Goal: Task Accomplishment & Management: Use online tool/utility

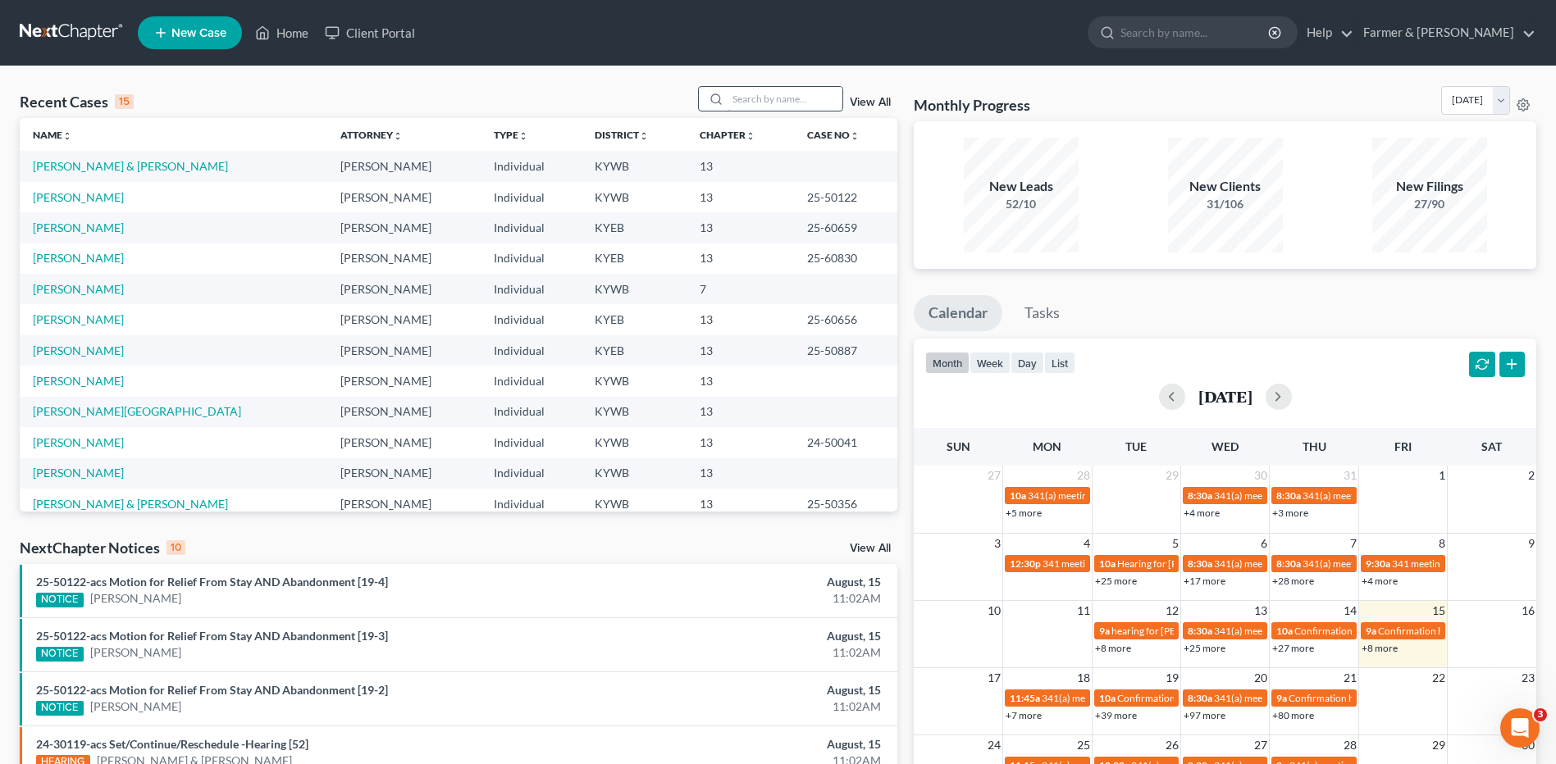
click at [827, 98] on input "search" at bounding box center [784, 99] width 115 height 24
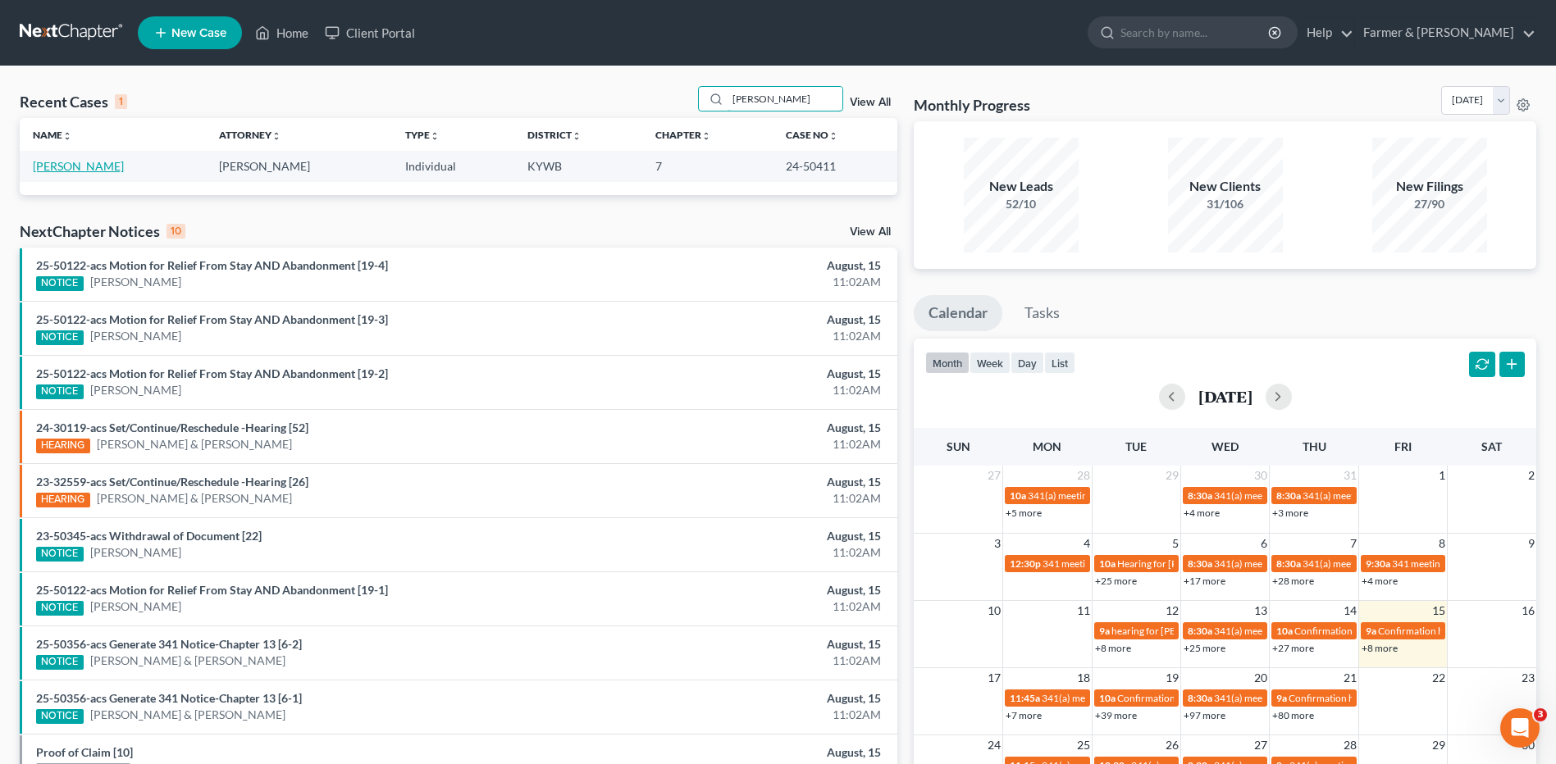
type input "[PERSON_NAME]"
click at [78, 166] on link "[PERSON_NAME]" at bounding box center [78, 166] width 91 height 14
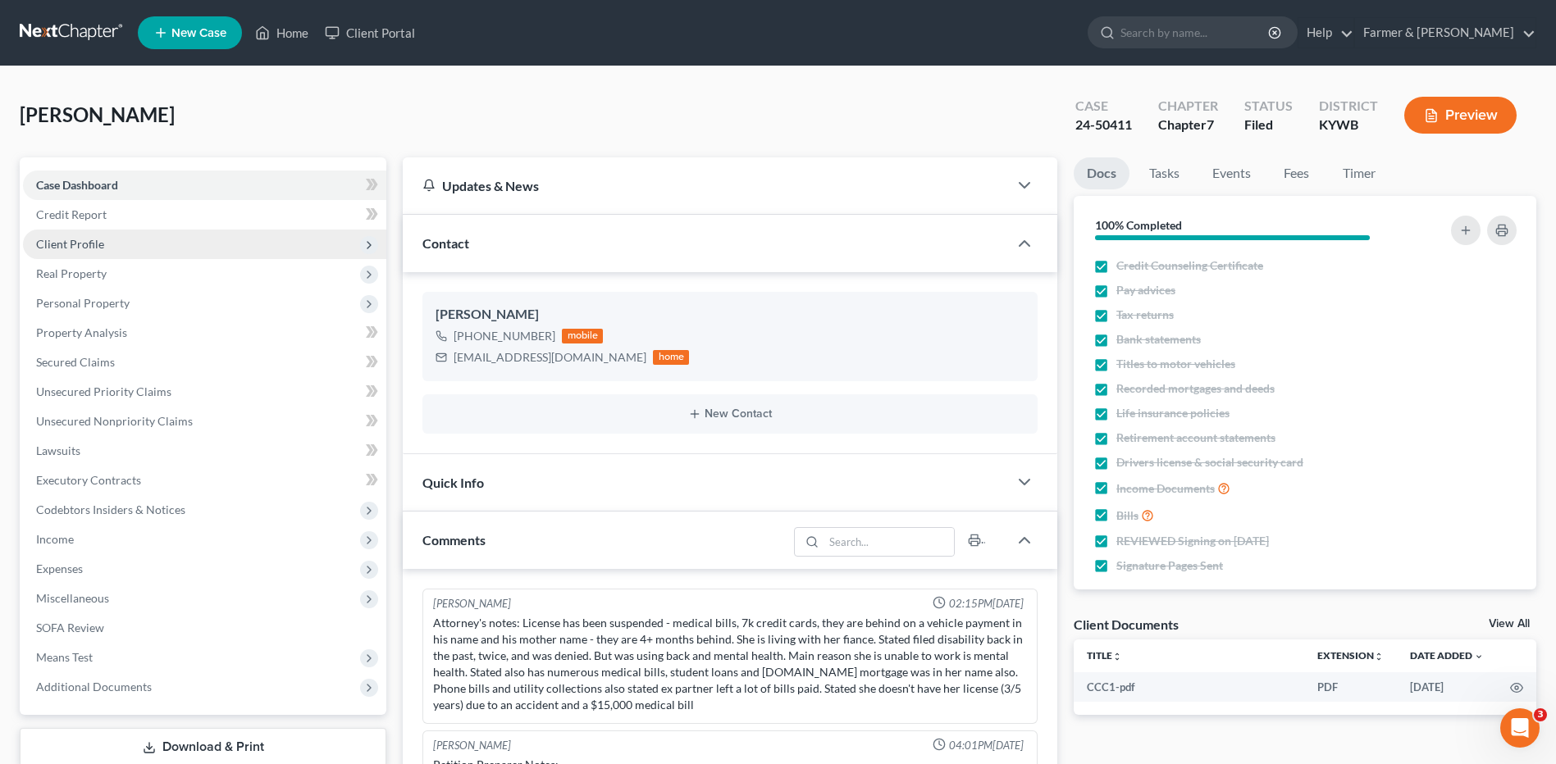
scroll to position [14, 0]
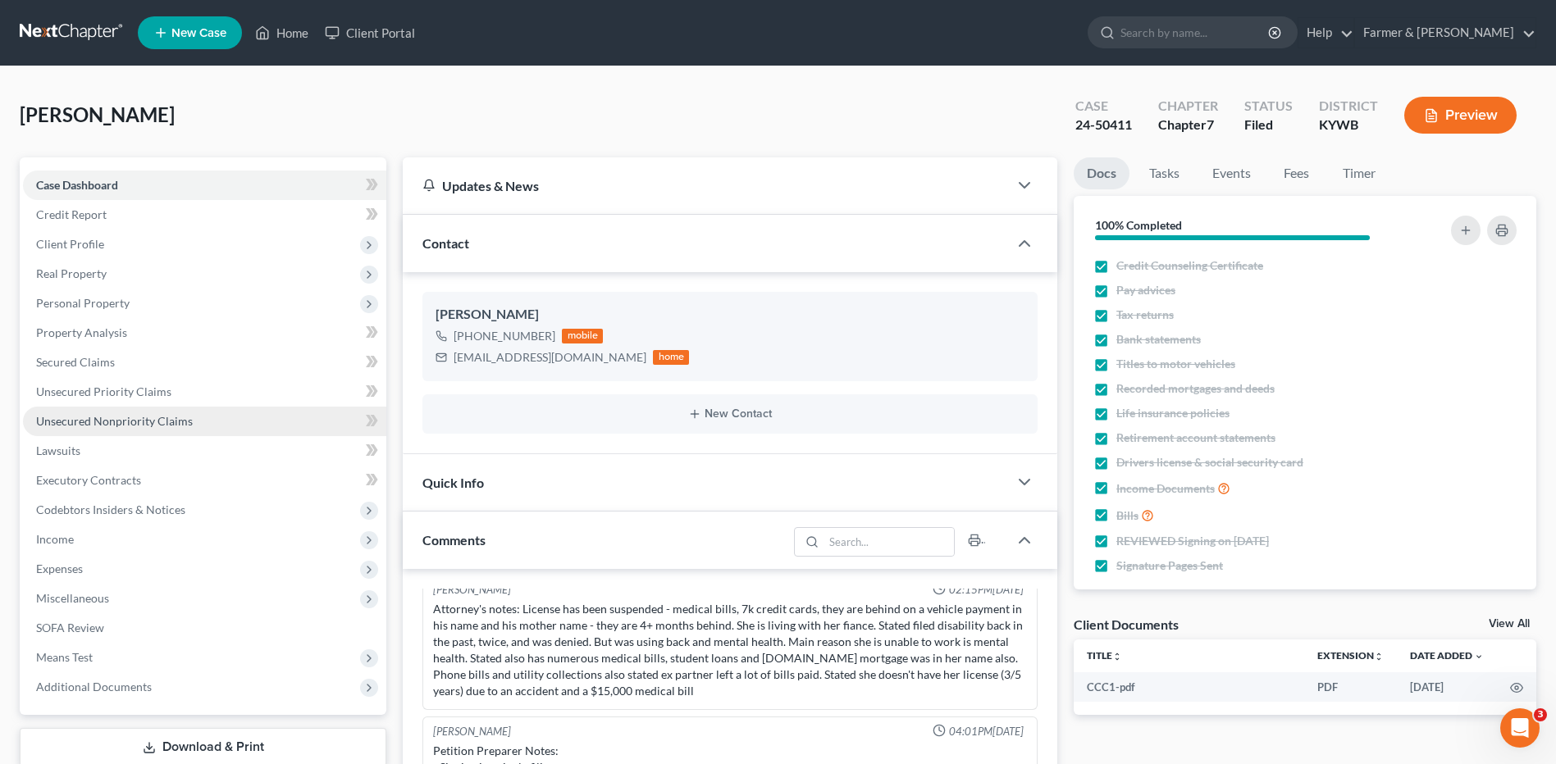
click at [134, 431] on link "Unsecured Nonpriority Claims" at bounding box center [204, 422] width 363 height 30
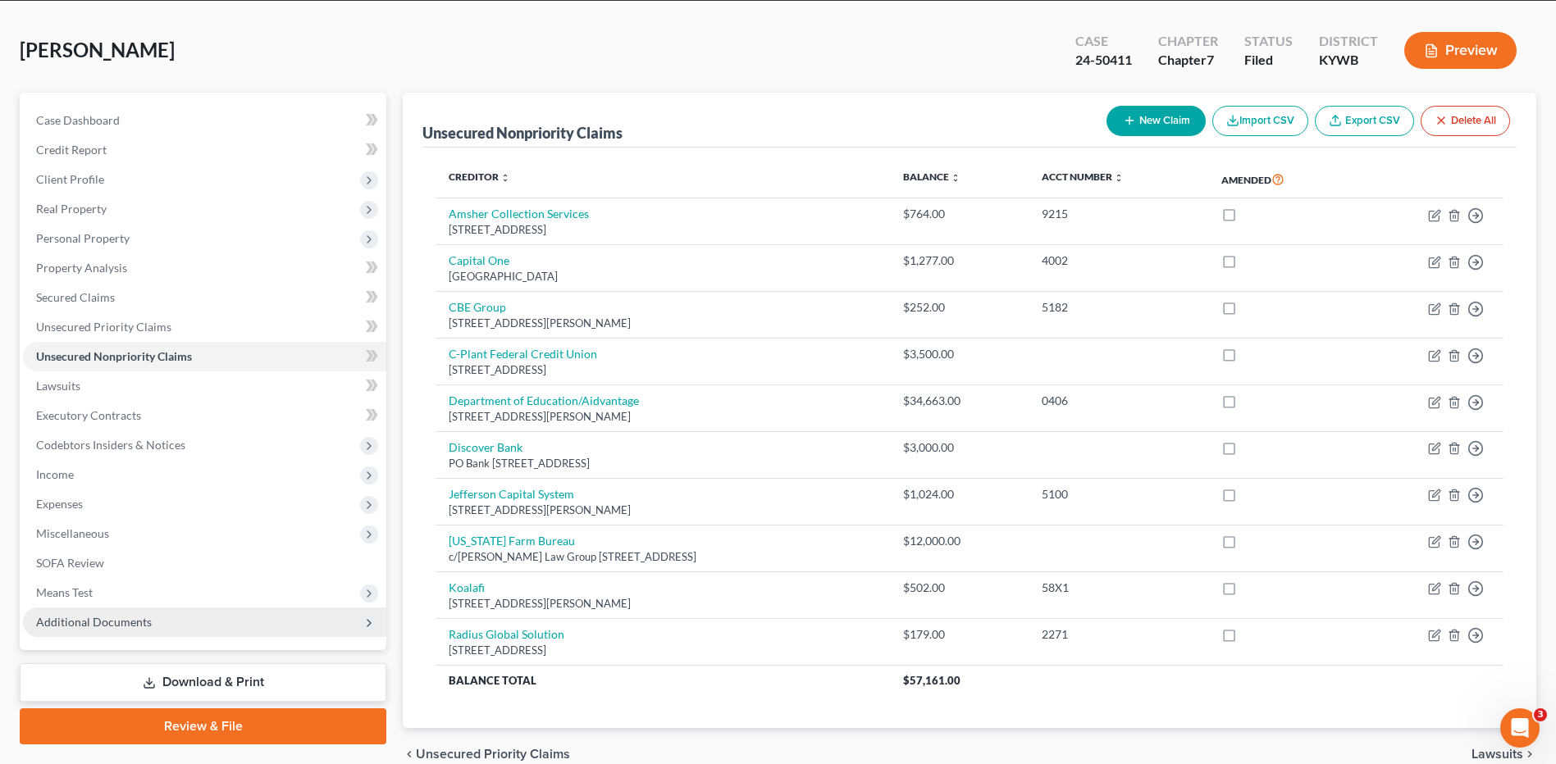
scroll to position [144, 0]
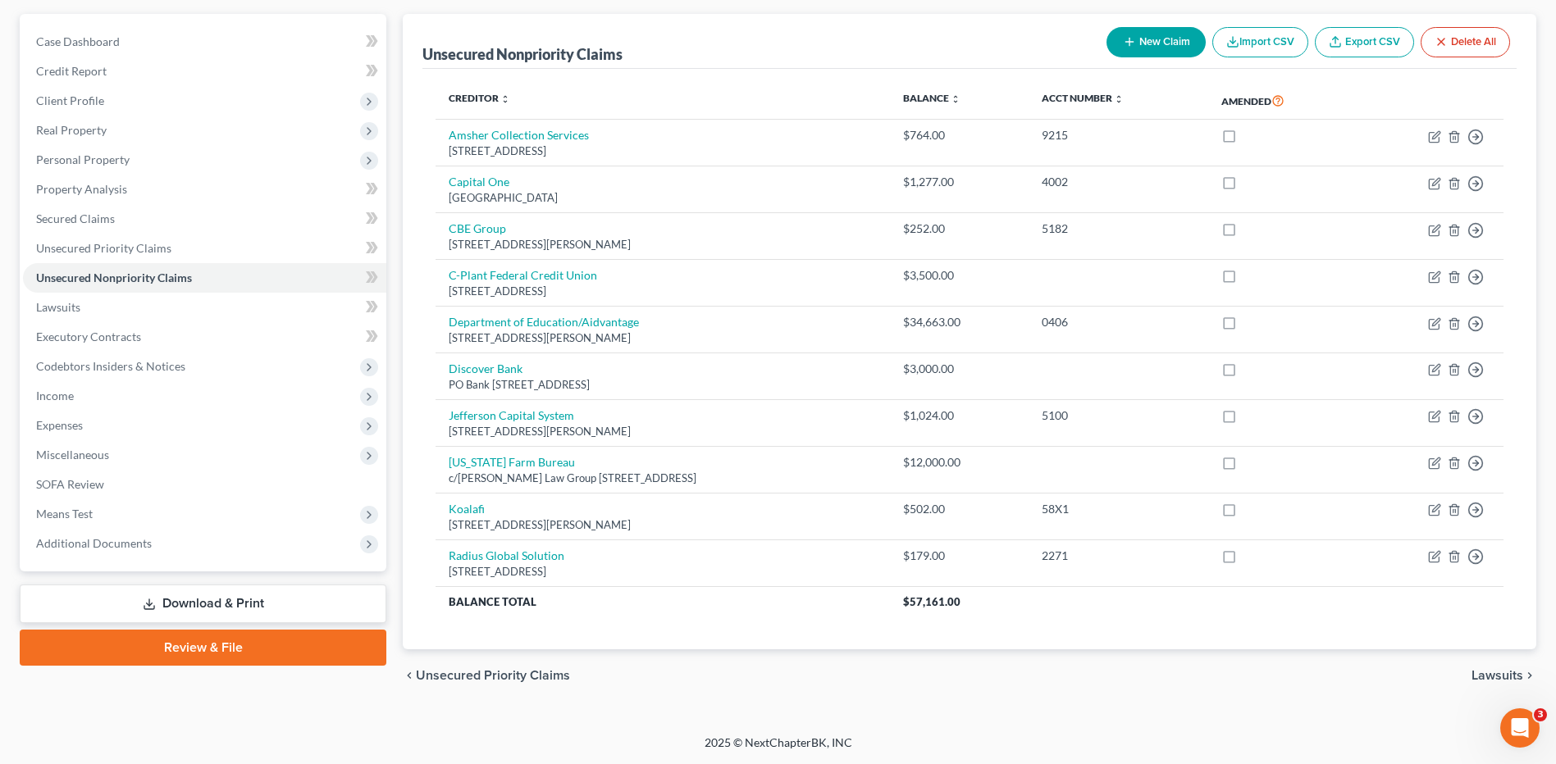
click at [185, 595] on link "Download & Print" at bounding box center [203, 604] width 367 height 39
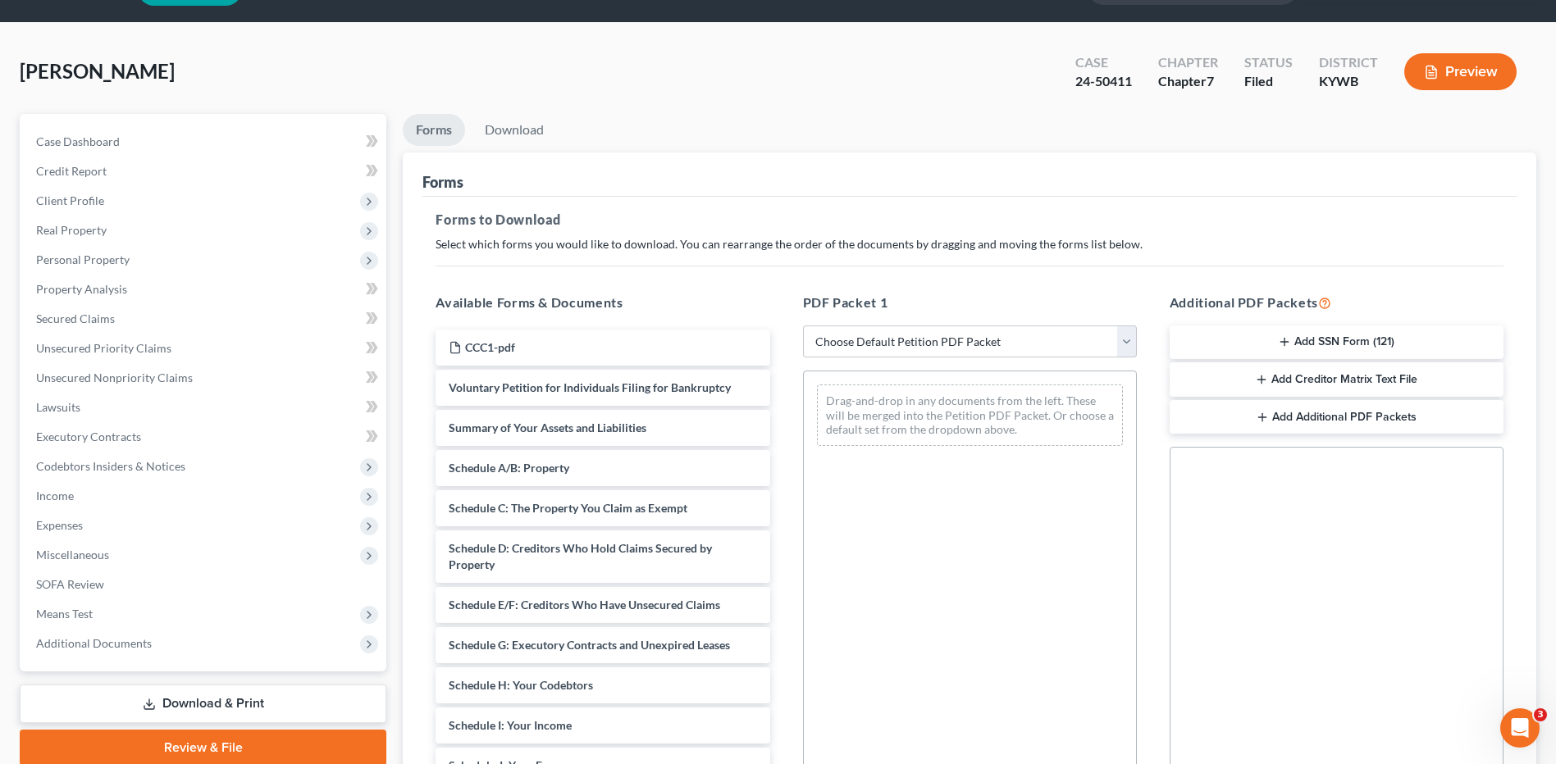
scroll to position [82, 0]
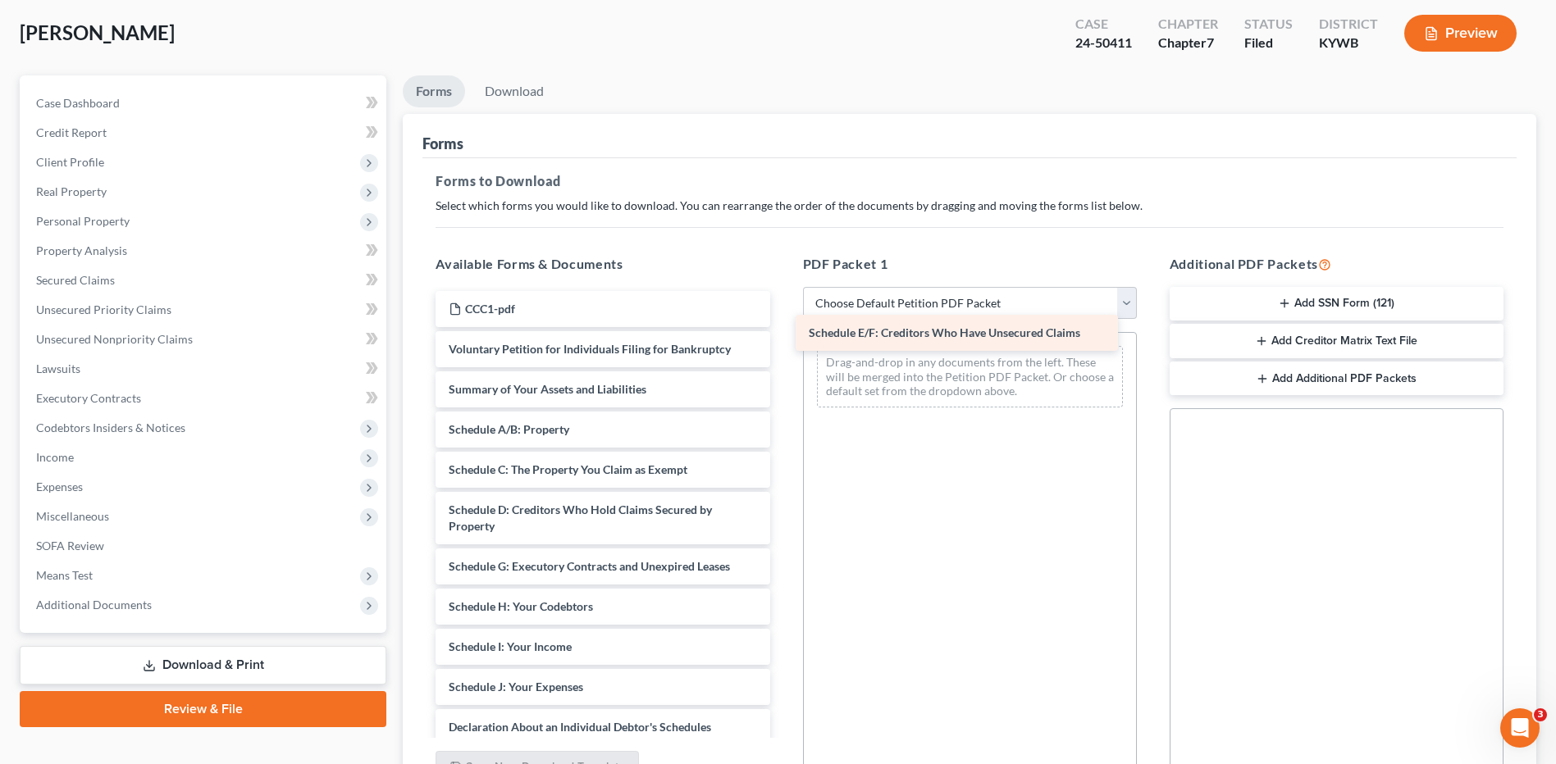
drag, startPoint x: 567, startPoint y: 570, endPoint x: 927, endPoint y: 335, distance: 430.4
click at [782, 335] on div "Schedule E/F: Creditors Who Have Unsecured Claims CCC1-pdf Voluntary Petition f…" at bounding box center [602, 691] width 360 height 801
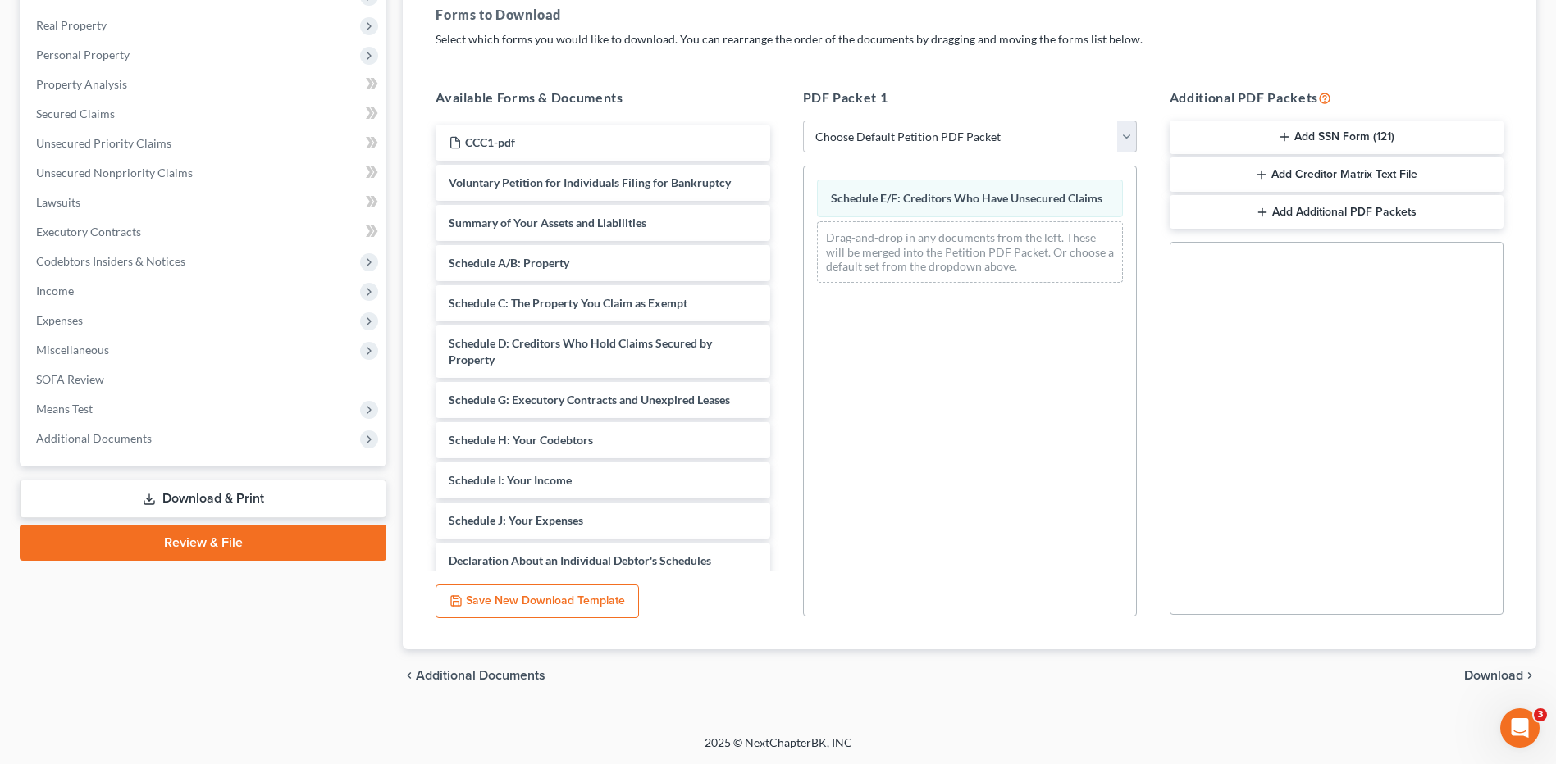
click at [1483, 676] on span "Download" at bounding box center [1493, 675] width 59 height 13
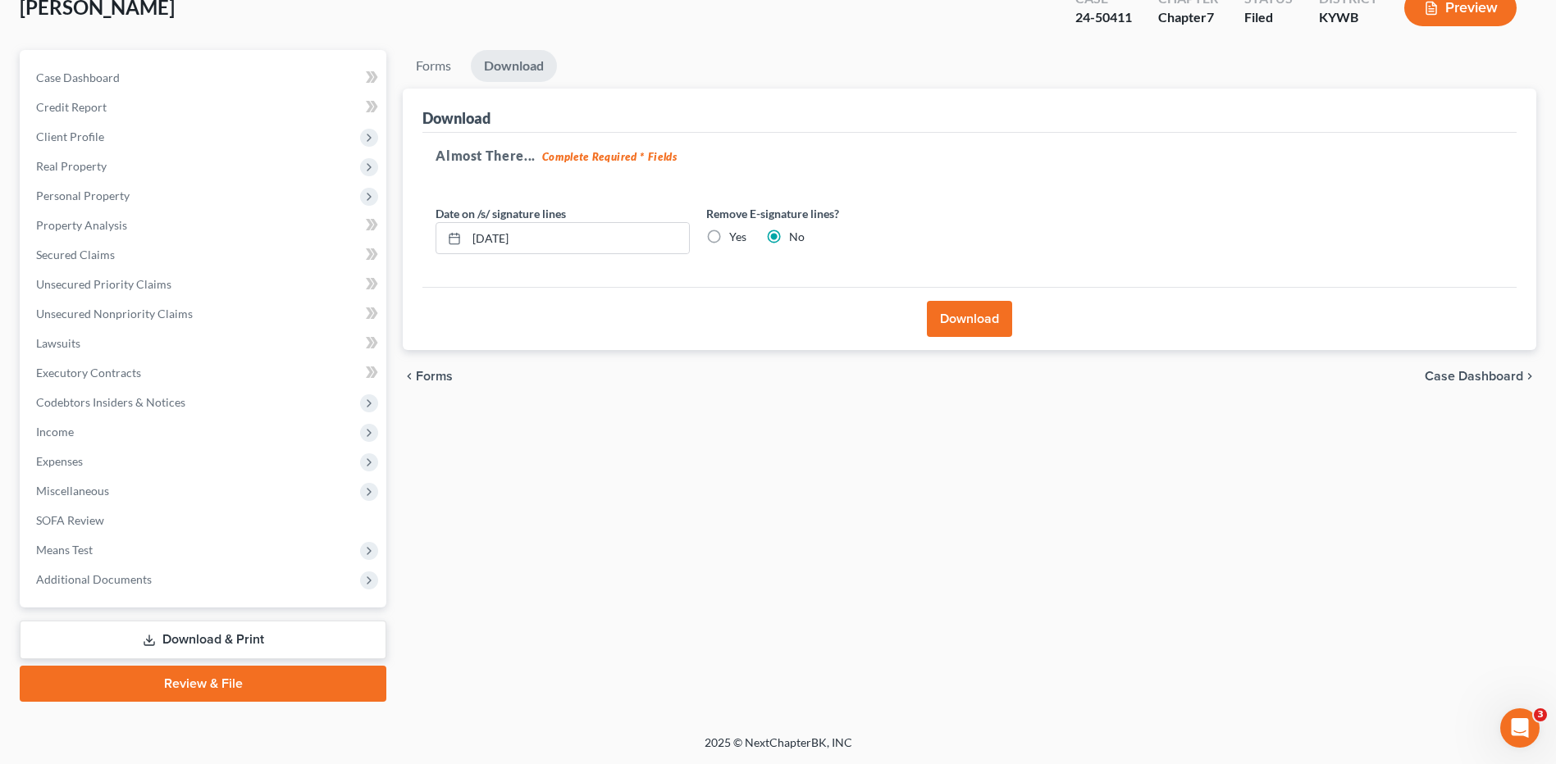
scroll to position [107, 0]
click at [964, 317] on button "Download" at bounding box center [969, 319] width 85 height 36
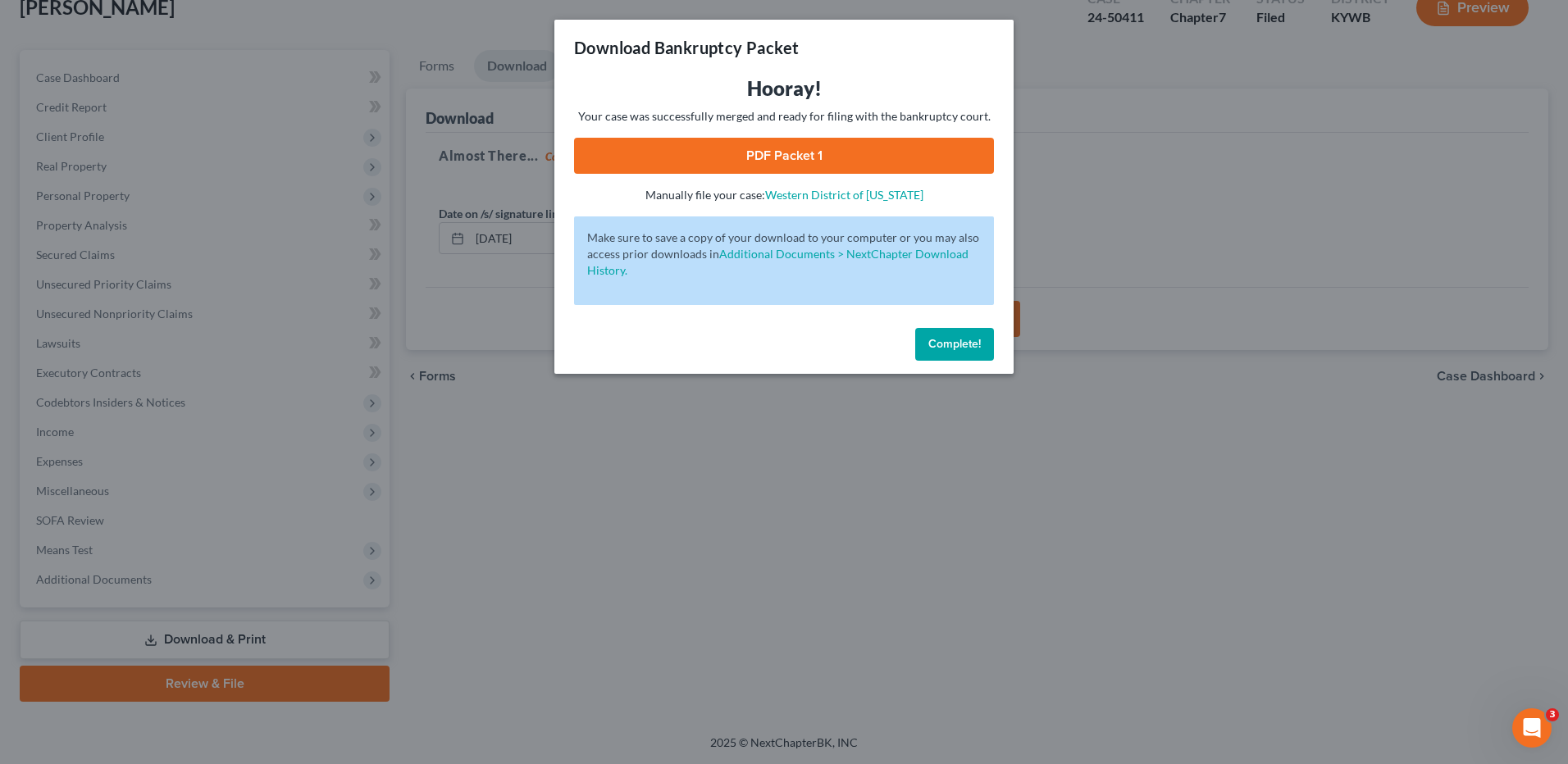
click at [790, 157] on link "PDF Packet 1" at bounding box center [784, 156] width 420 height 36
click at [932, 349] on span "Complete!" at bounding box center [954, 344] width 52 height 14
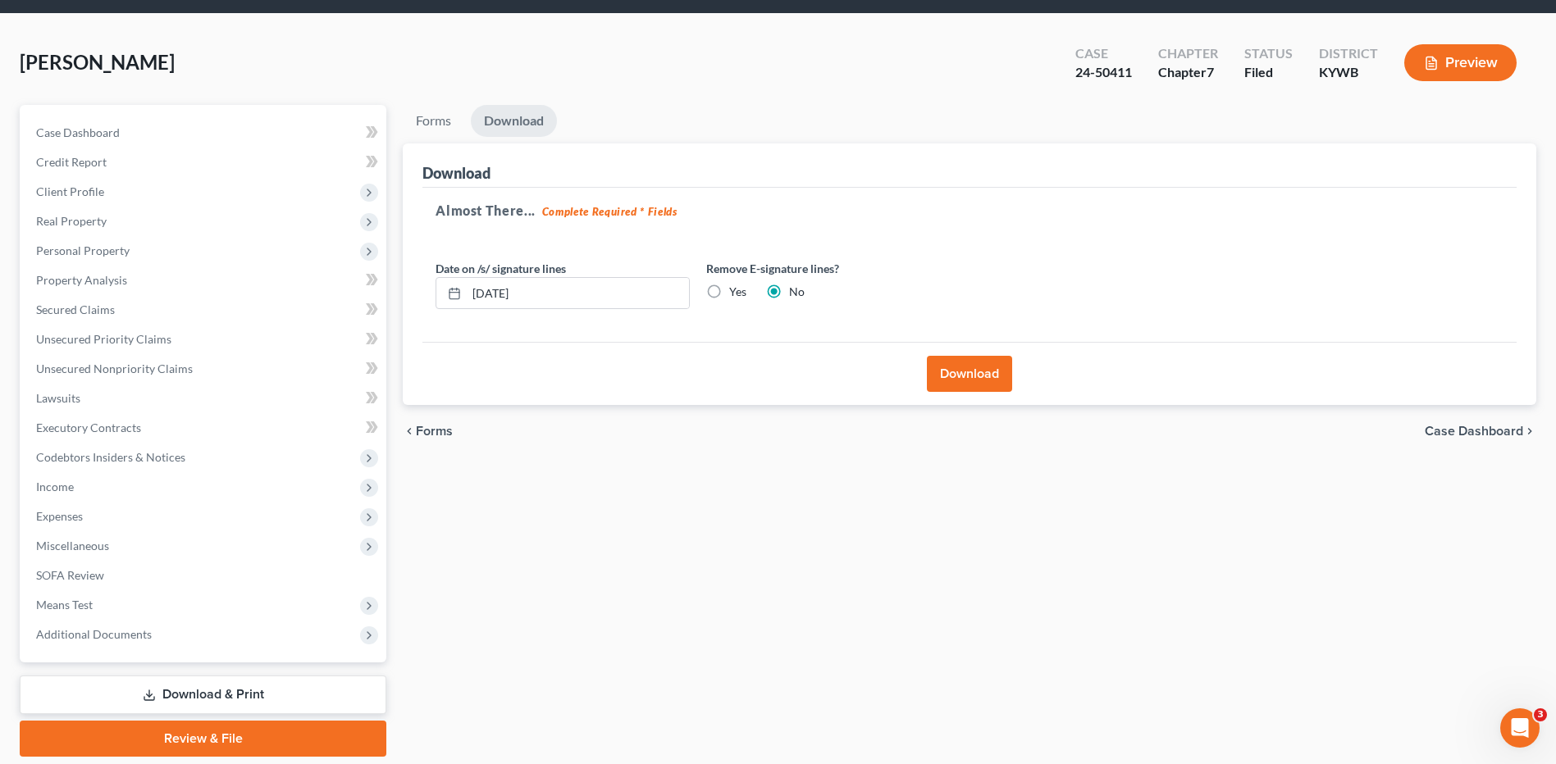
scroll to position [0, 0]
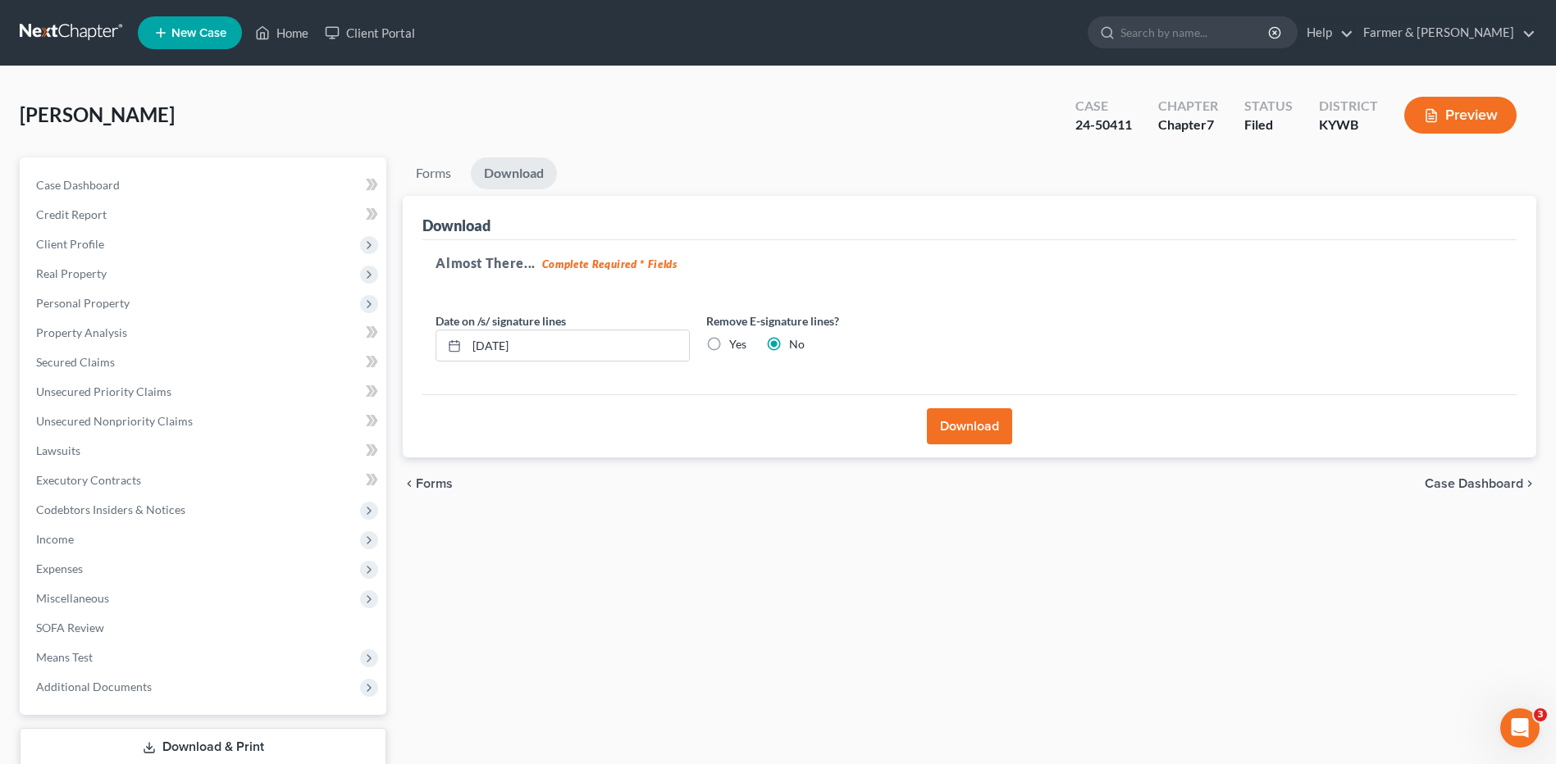
click at [66, 30] on link at bounding box center [72, 33] width 105 height 30
